Goal: Information Seeking & Learning: Learn about a topic

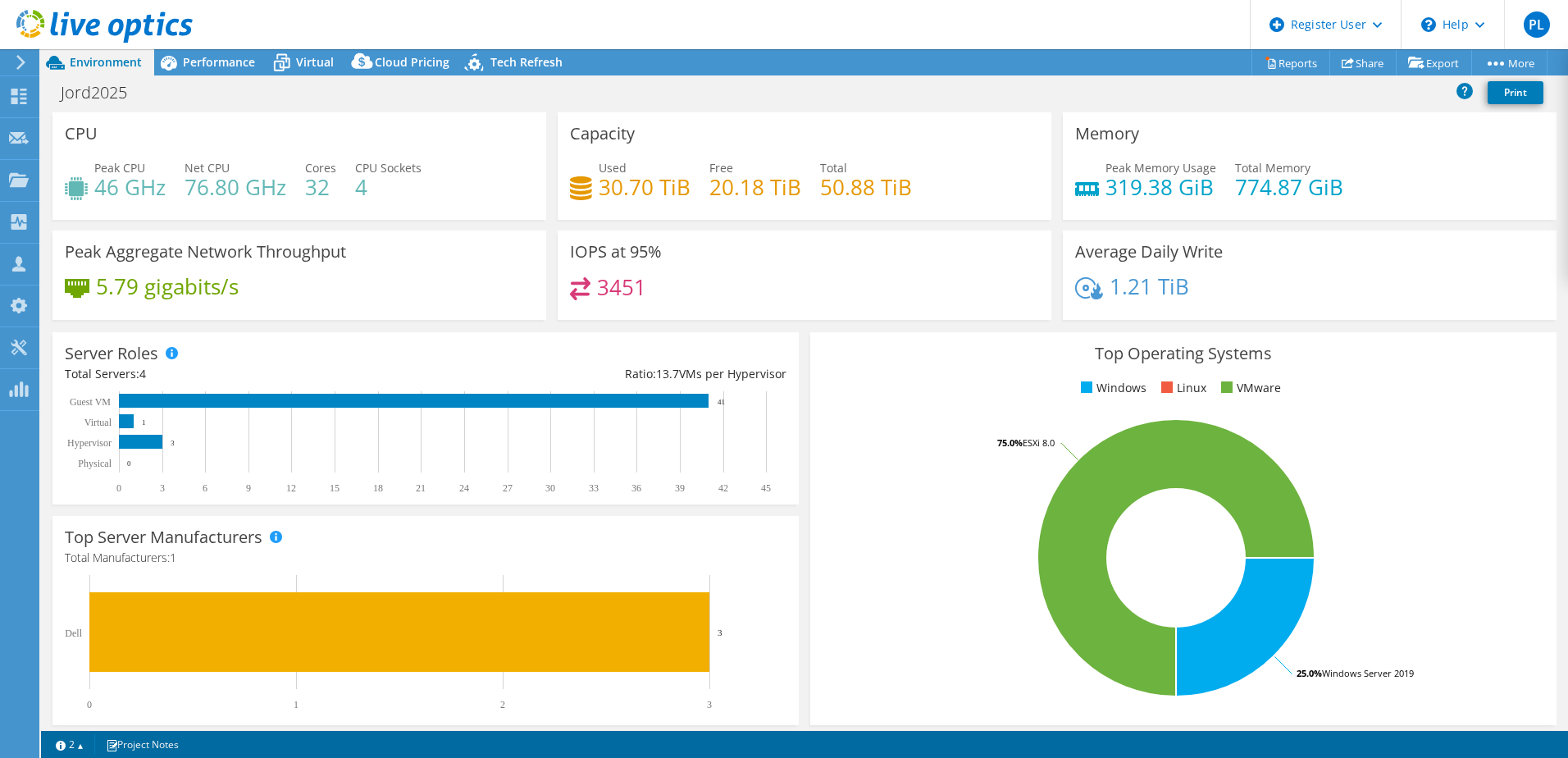
select select "Australia"
select select "AUD"
click at [17, 99] on use at bounding box center [19, 96] width 15 height 15
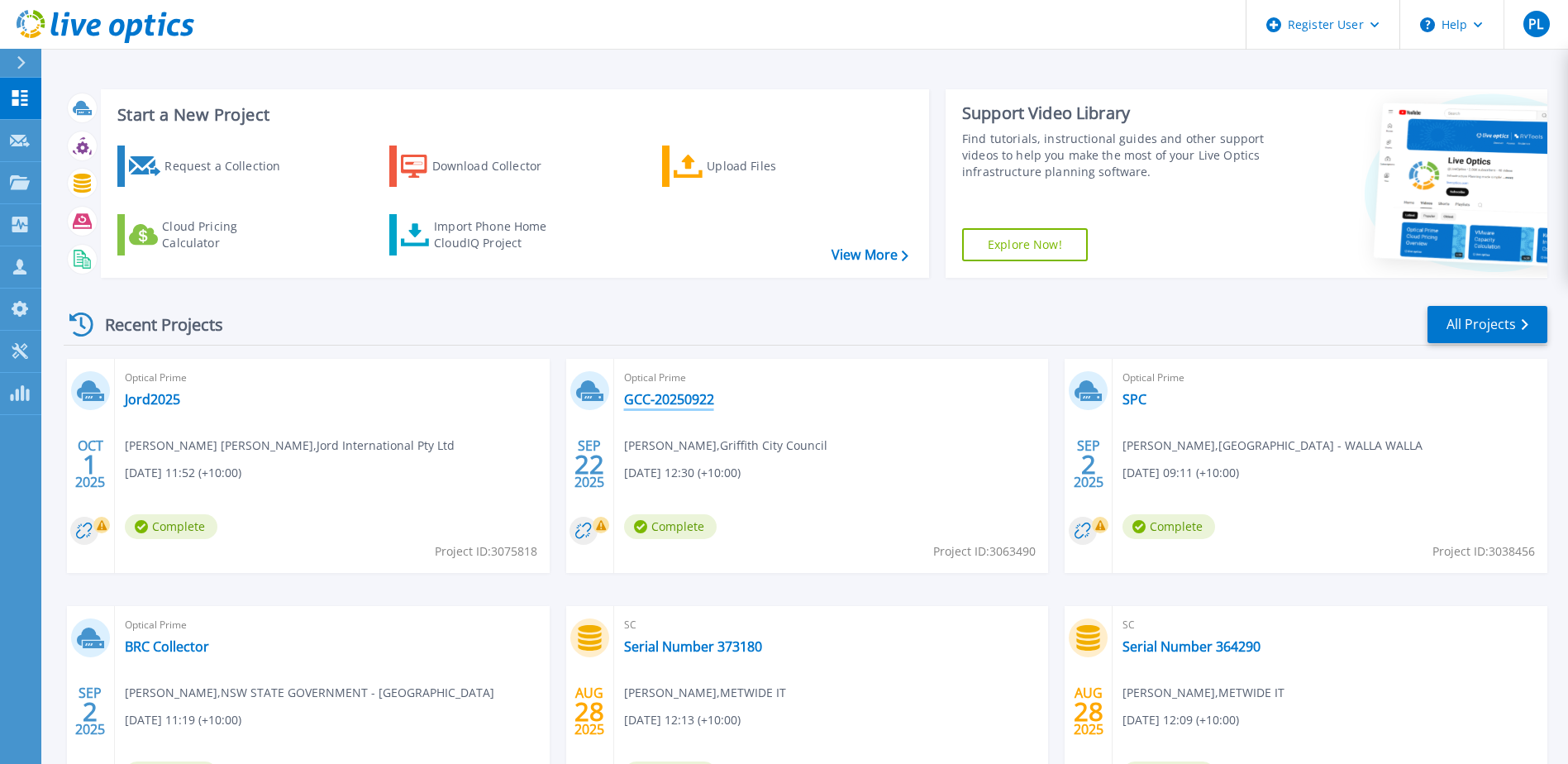
click at [666, 403] on link "GCC-20250922" at bounding box center [668, 399] width 90 height 16
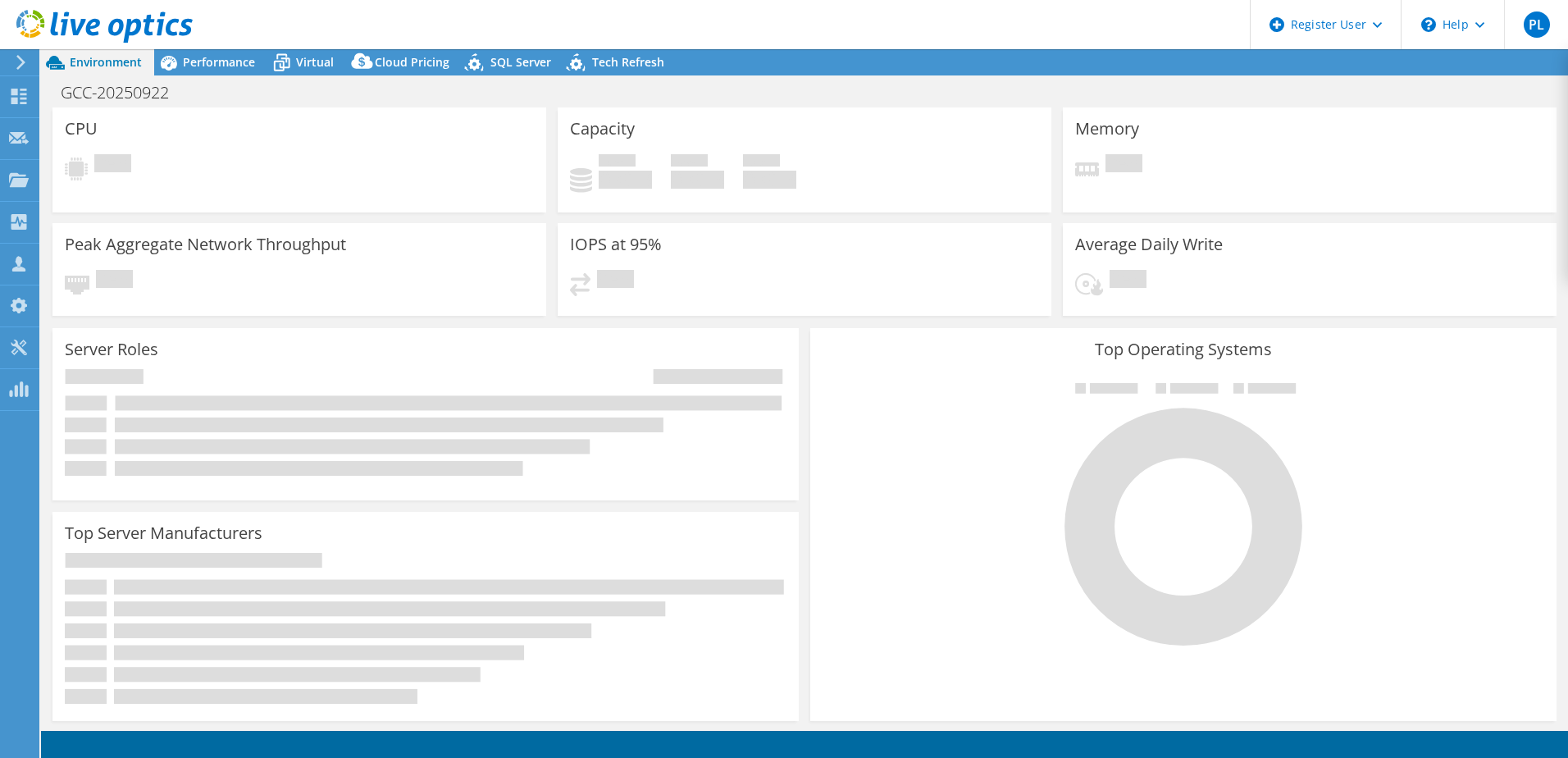
select select "USD"
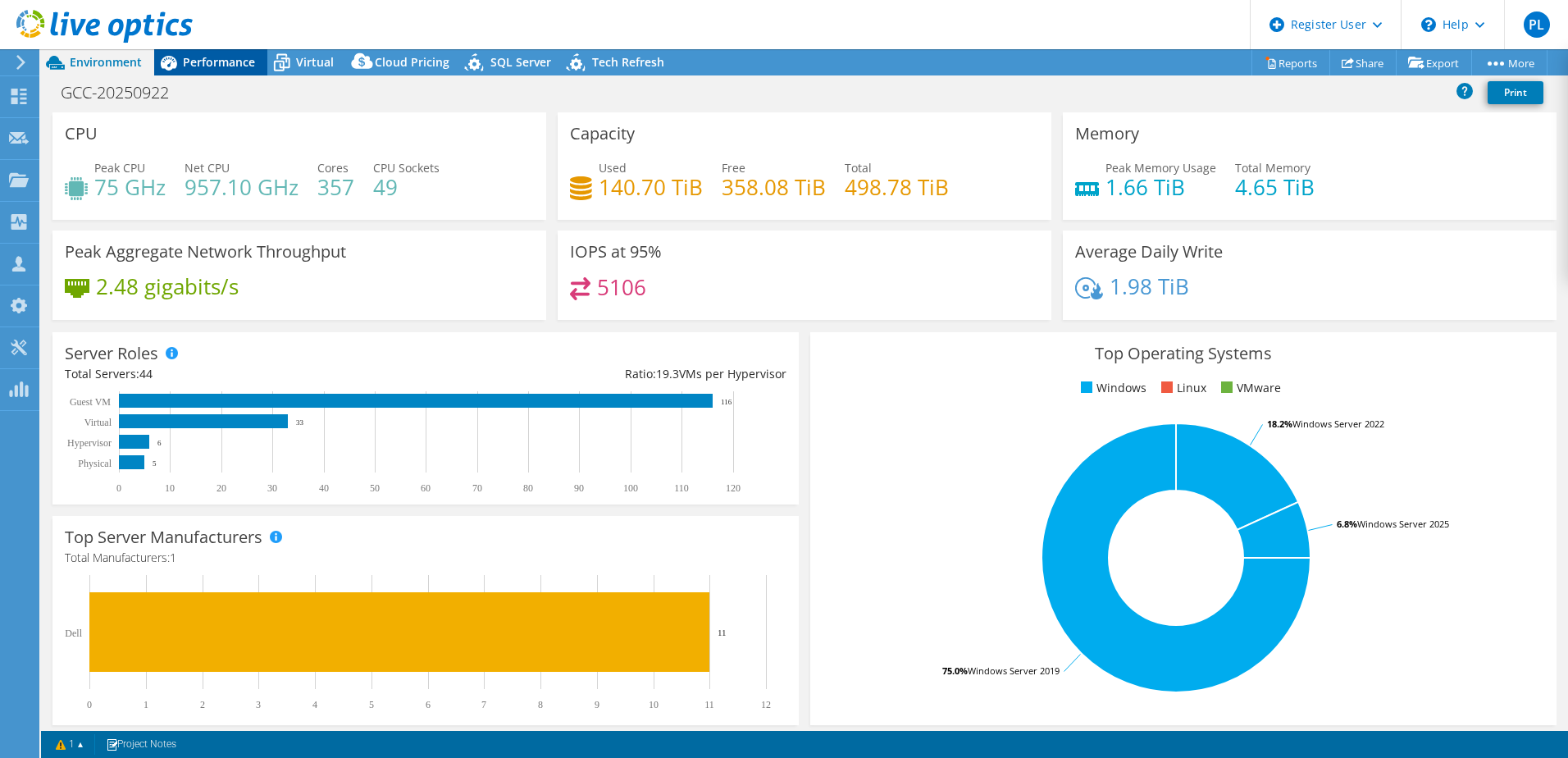
click at [200, 64] on span "Performance" at bounding box center [219, 61] width 72 height 15
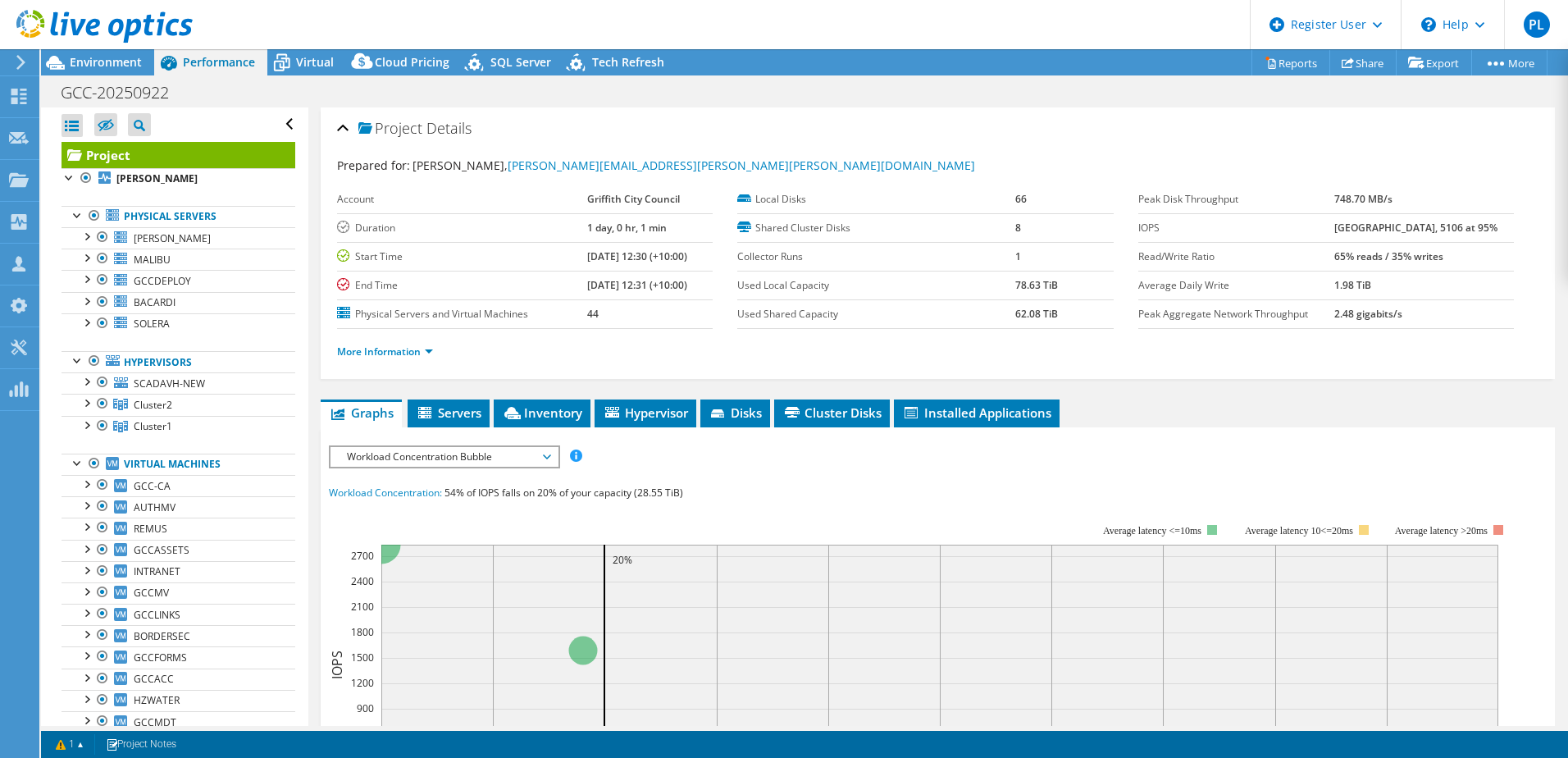
click at [441, 461] on span "Workload Concentration Bubble" at bounding box center [444, 457] width 211 height 20
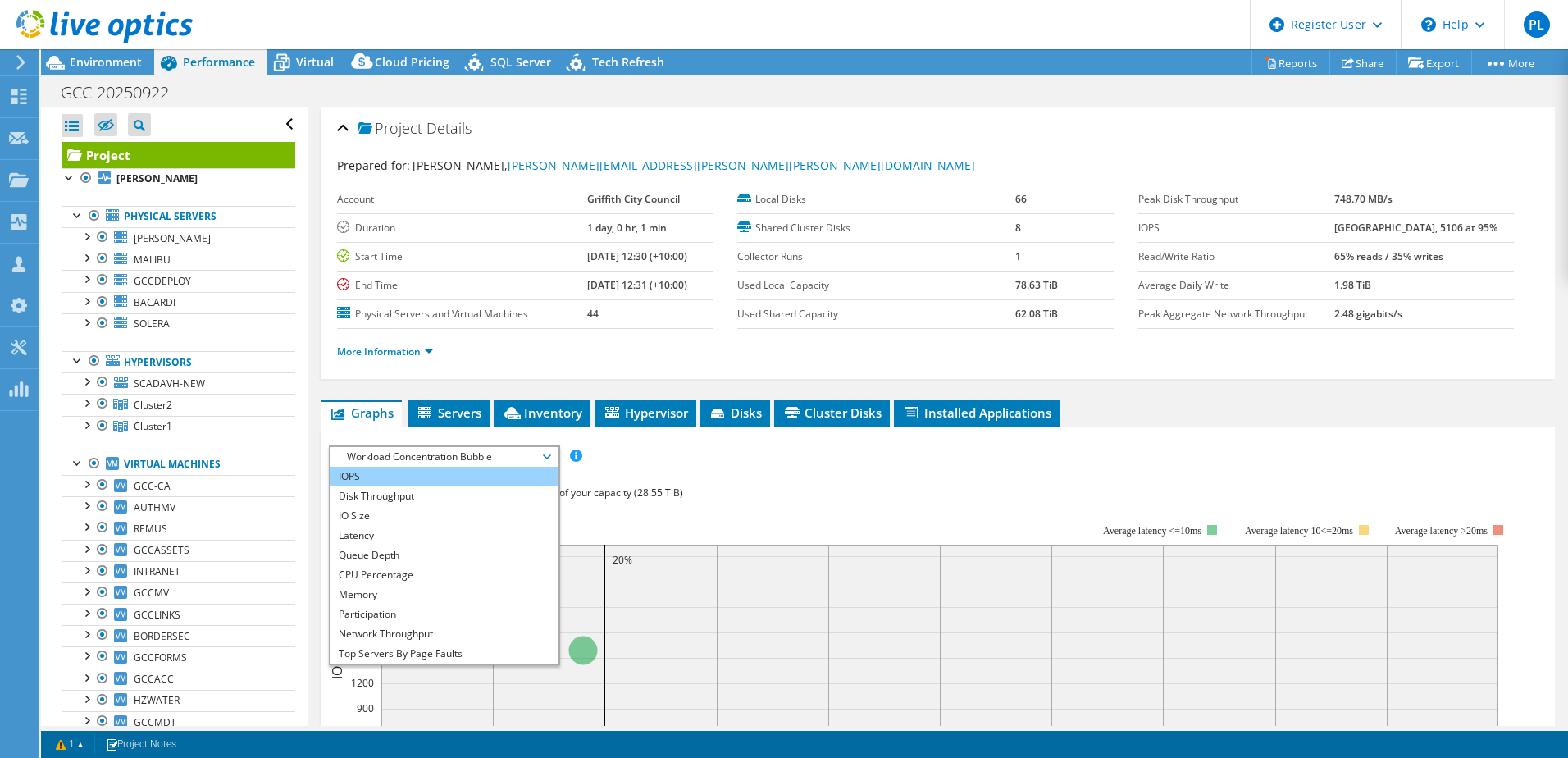
click at [410, 471] on li "IOPS" at bounding box center [444, 476] width 227 height 20
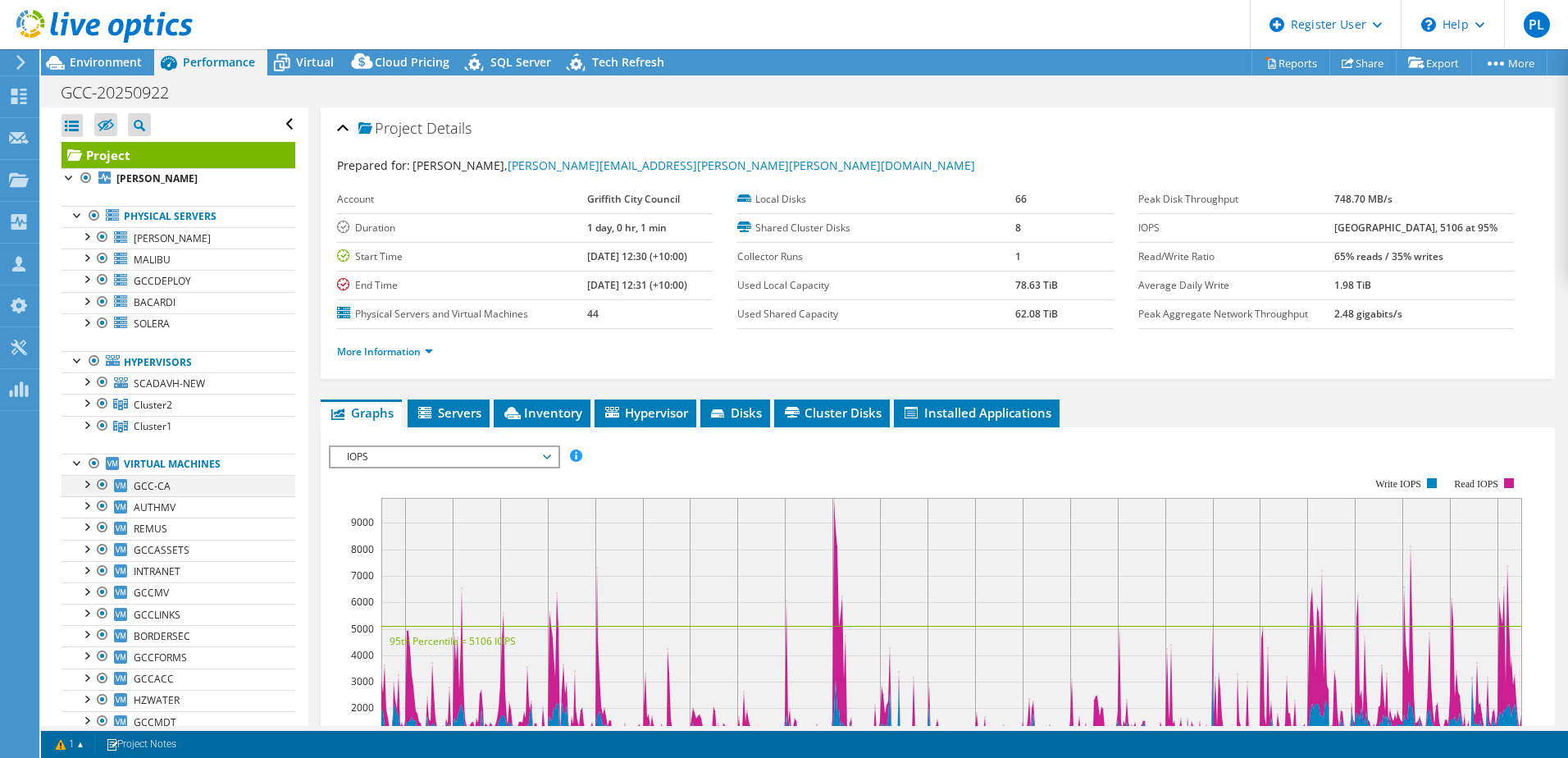
click at [87, 486] on div at bounding box center [86, 483] width 16 height 16
click at [443, 411] on span "Servers" at bounding box center [448, 412] width 66 height 16
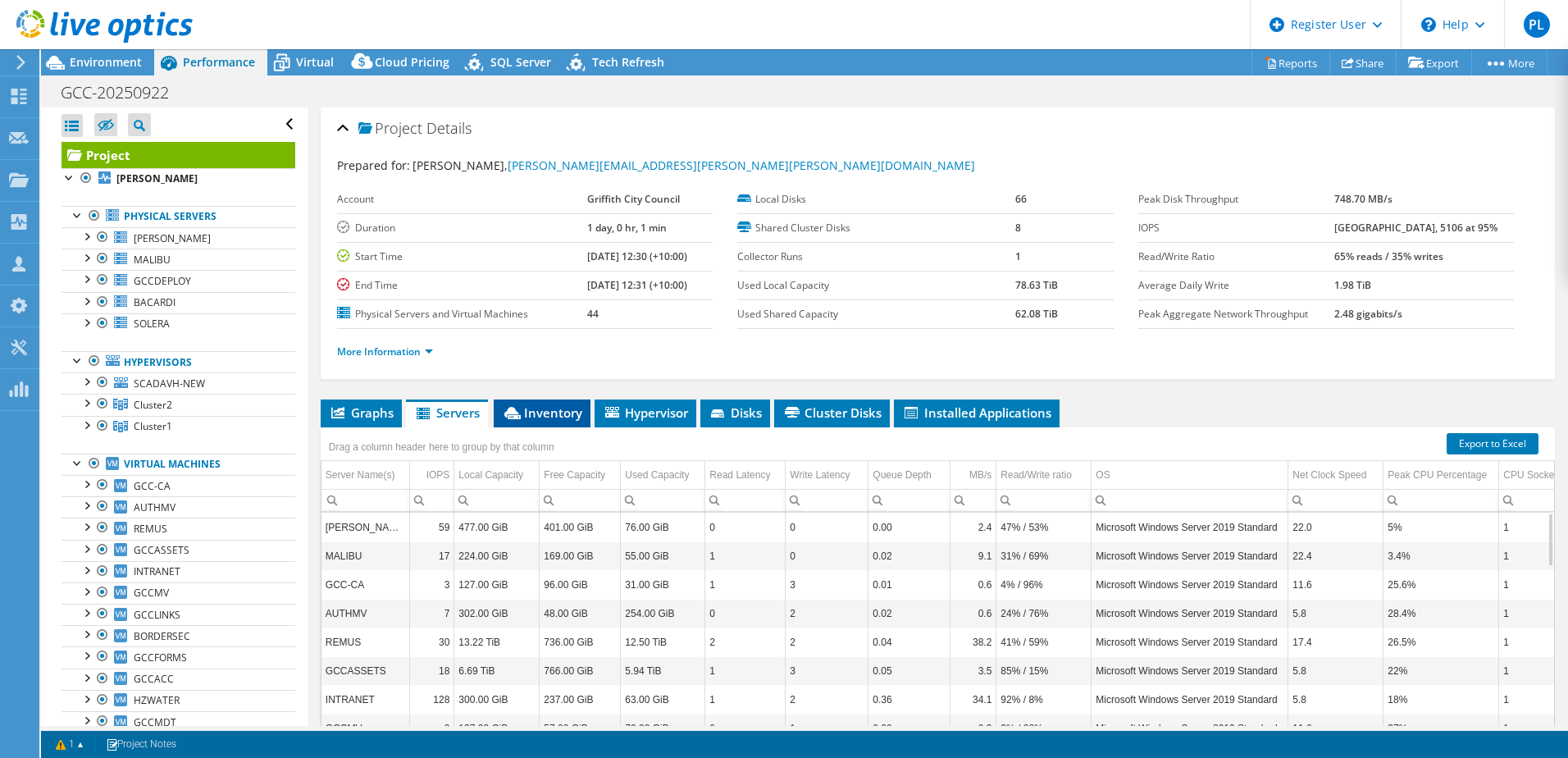
click at [557, 417] on span "Inventory" at bounding box center [541, 412] width 80 height 16
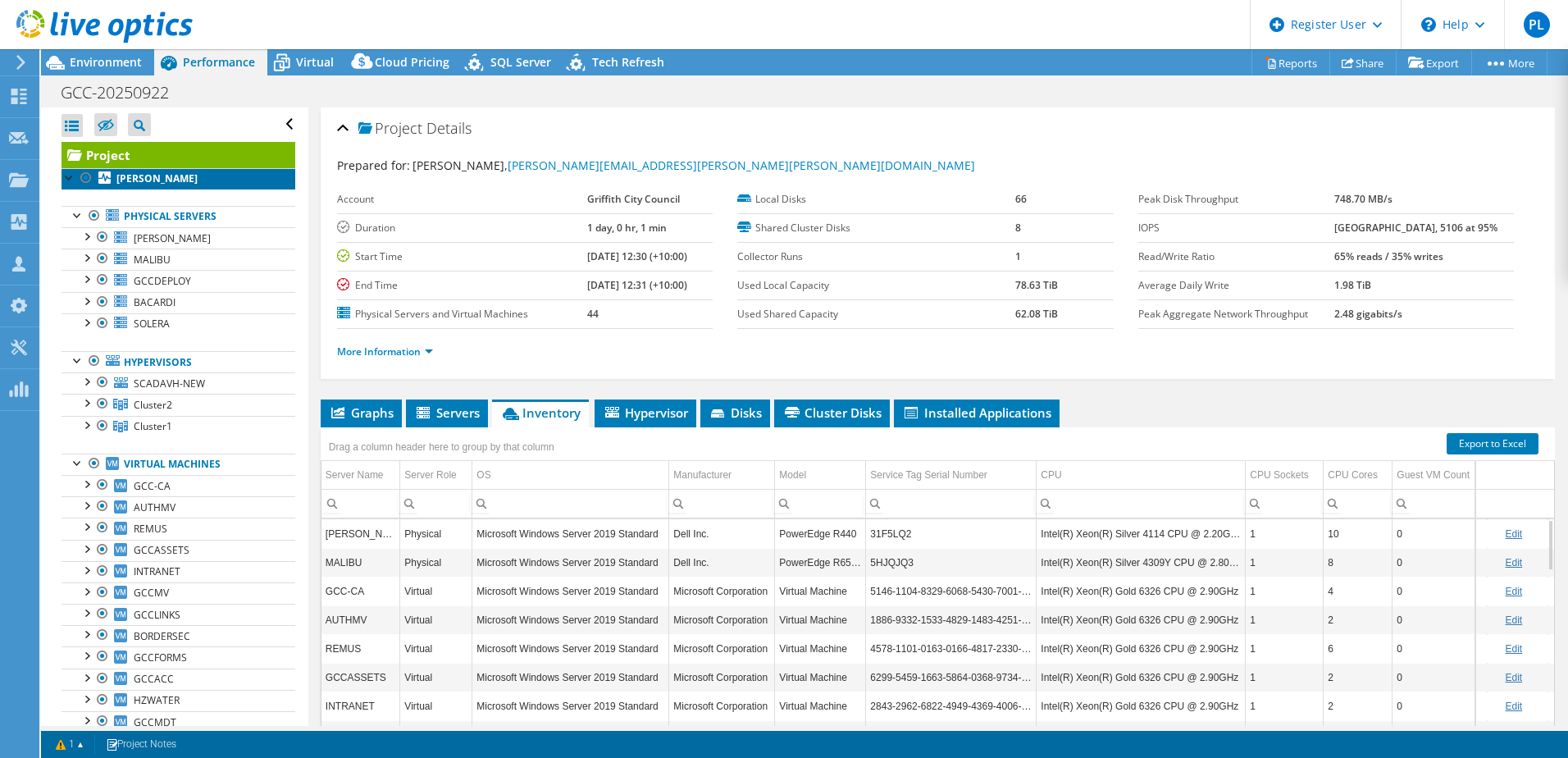
click at [142, 180] on b "[PERSON_NAME]" at bounding box center [157, 178] width 81 height 14
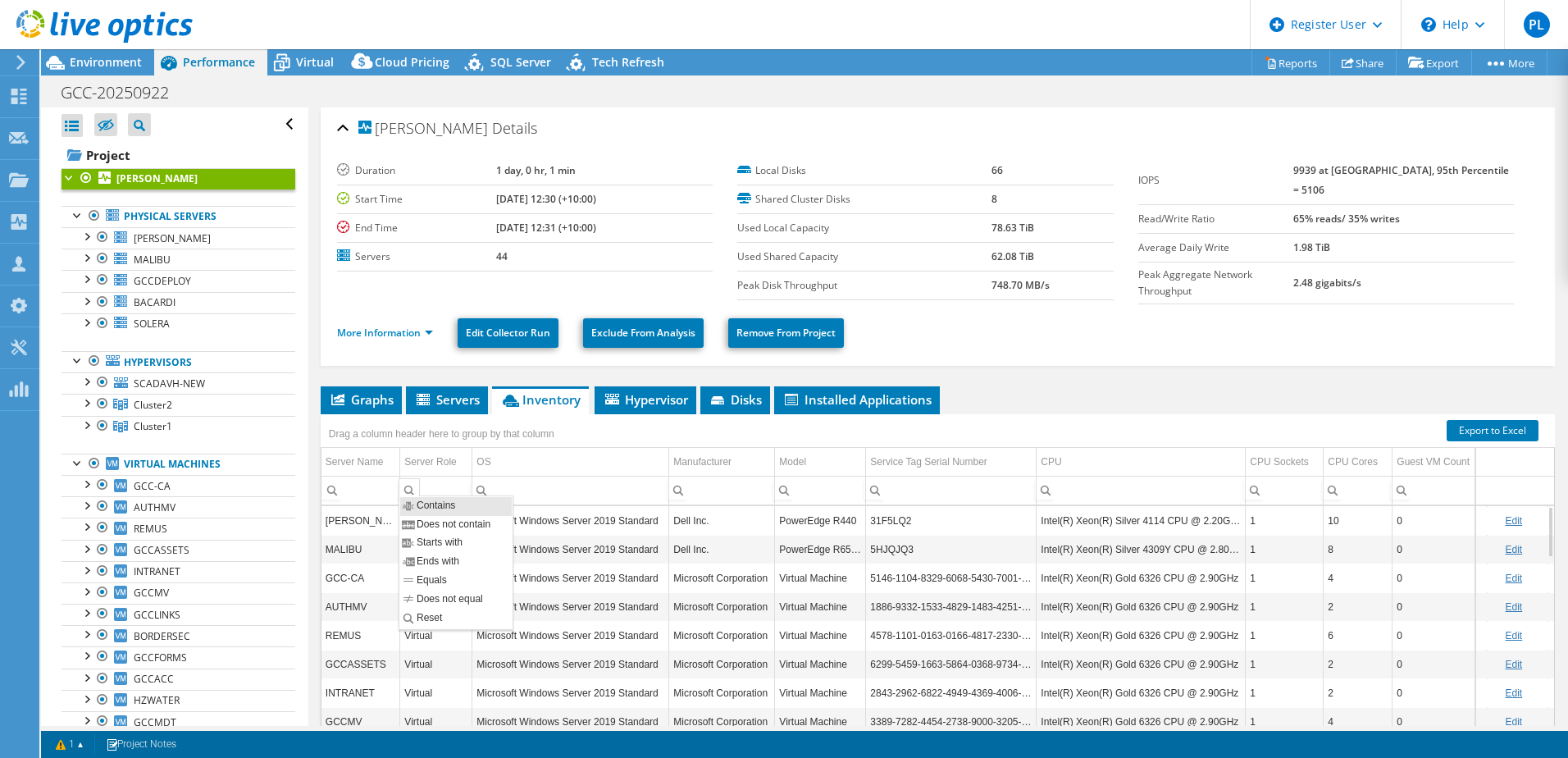
click at [404, 488] on div "Column Server Role, Filter cell" at bounding box center [410, 488] width 22 height 21
click at [438, 487] on input "Column Server Role, Filter cell" at bounding box center [436, 491] width 71 height 22
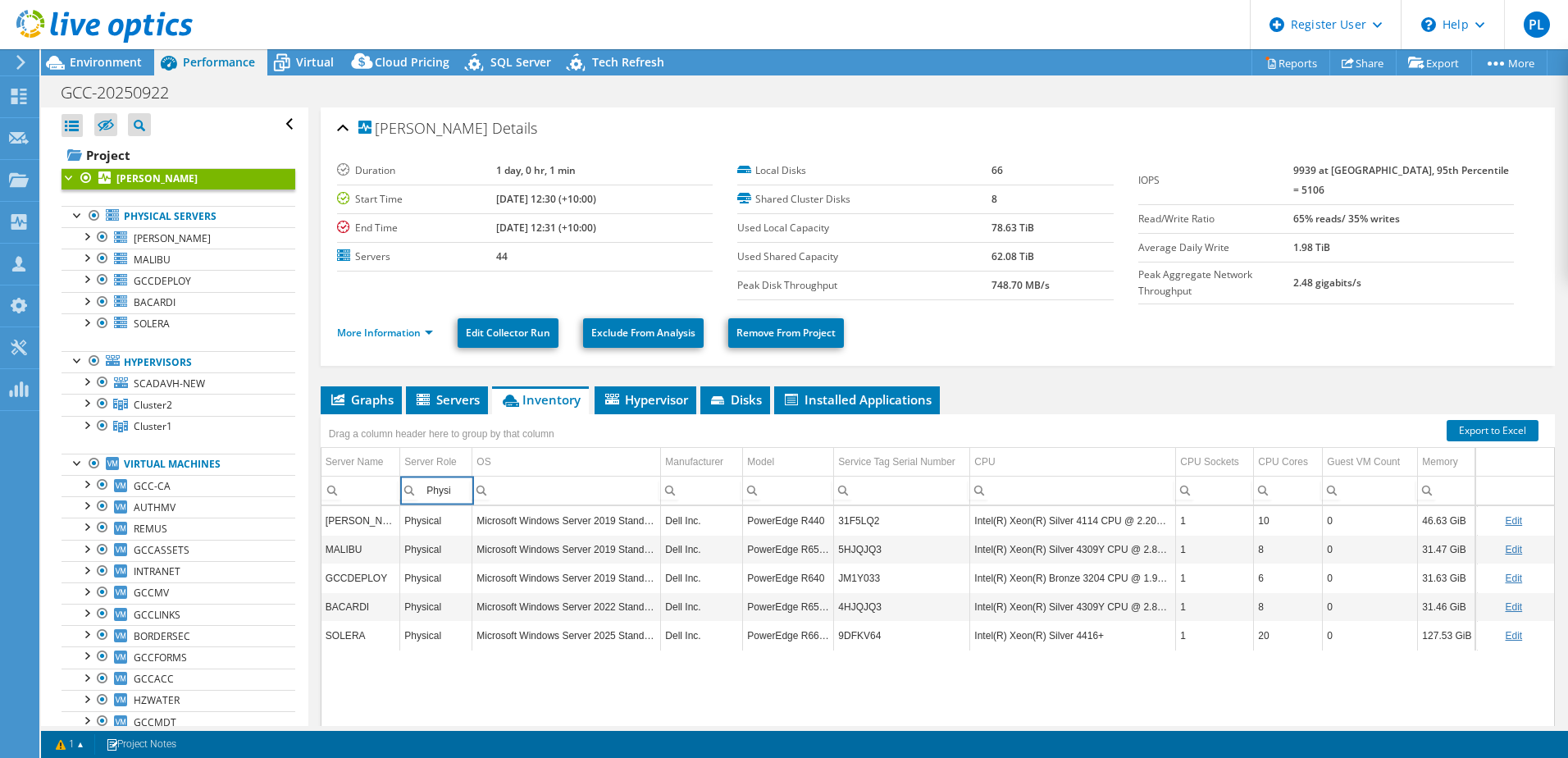
type input "Physi"
click at [1010, 677] on div "[PERSON_NAME] Physical Microsoft Windows Server 2019 Standard Dell Inc. PowerEd…" at bounding box center [938, 634] width 1235 height 256
